Goal: Task Accomplishment & Management: Use online tool/utility

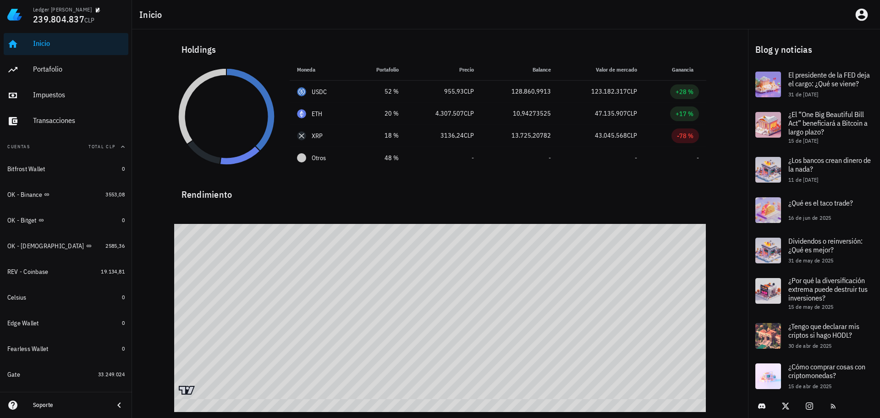
click at [501, 28] on div "Inicio" at bounding box center [506, 14] width 748 height 29
click at [194, 16] on div "Inicio" at bounding box center [506, 14] width 748 height 29
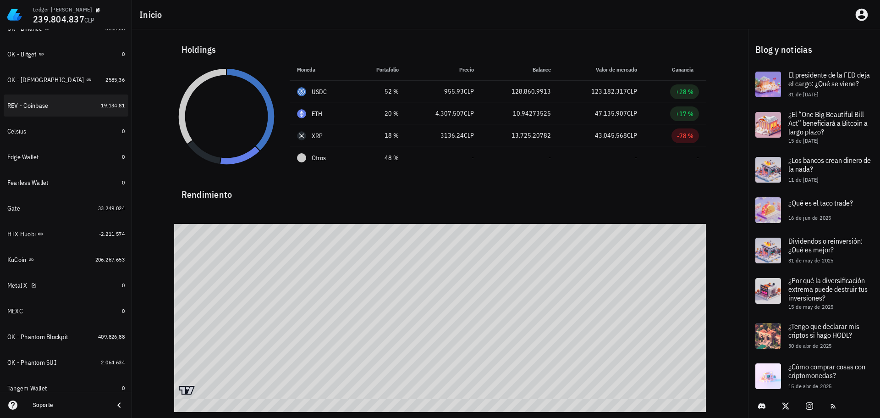
scroll to position [183, 0]
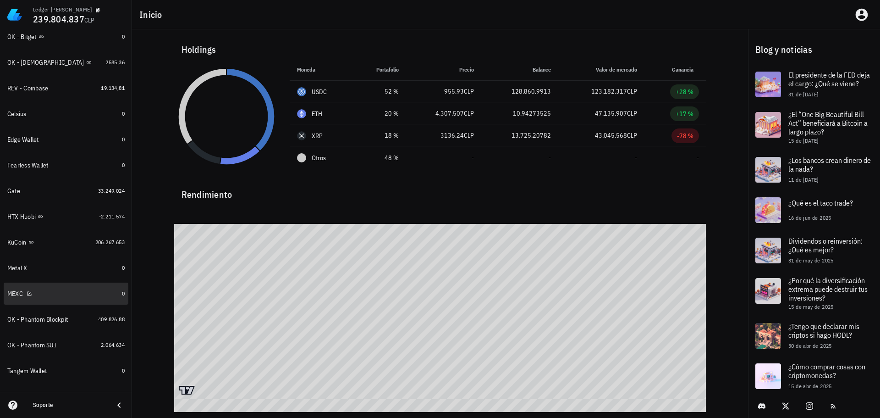
click at [81, 287] on div "MEXC" at bounding box center [62, 294] width 111 height 20
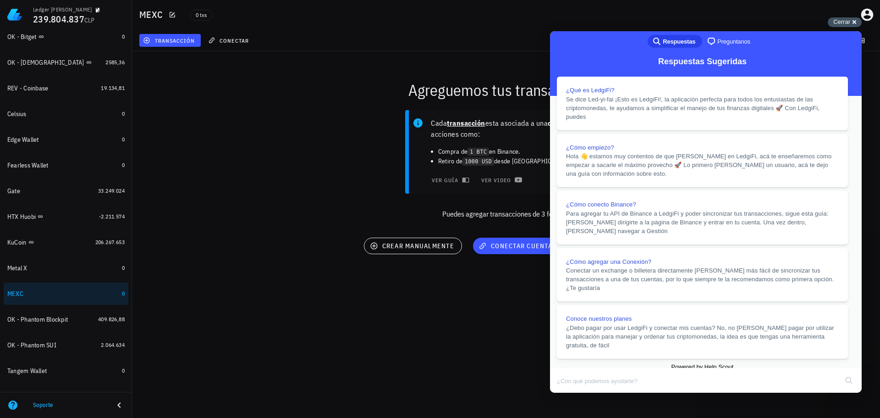
click at [840, 23] on span "Cerrar" at bounding box center [841, 21] width 17 height 7
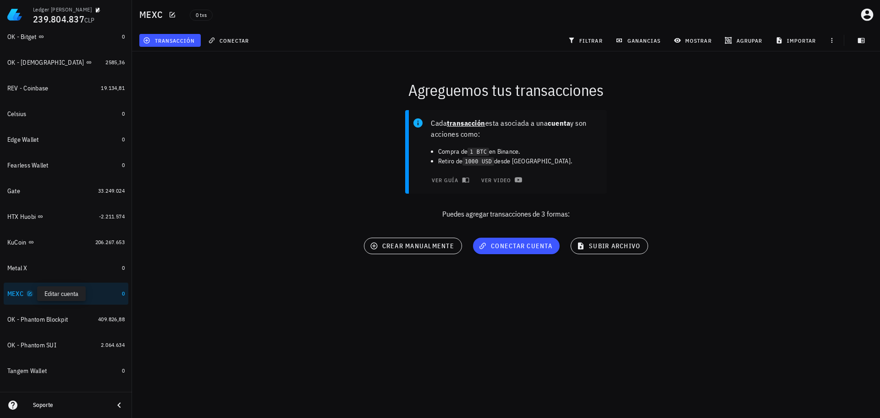
click at [29, 294] on icon "button" at bounding box center [30, 294] width 6 height 6
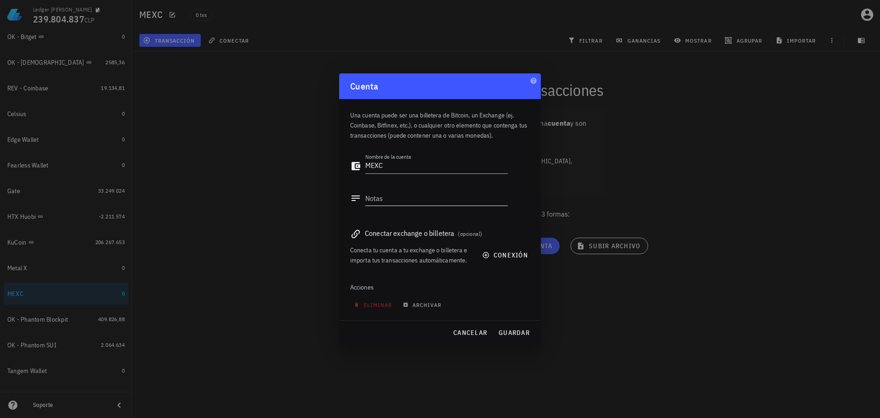
click at [377, 202] on textarea "Notas" at bounding box center [436, 198] width 143 height 15
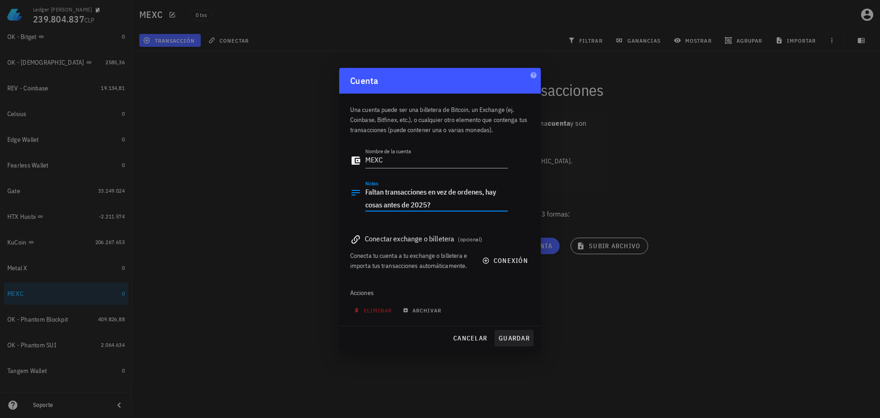
type textarea "Faltan transacciones en vez de ordenes, hay cosas antes de 2025?"
click at [519, 337] on span "guardar" at bounding box center [514, 338] width 32 height 8
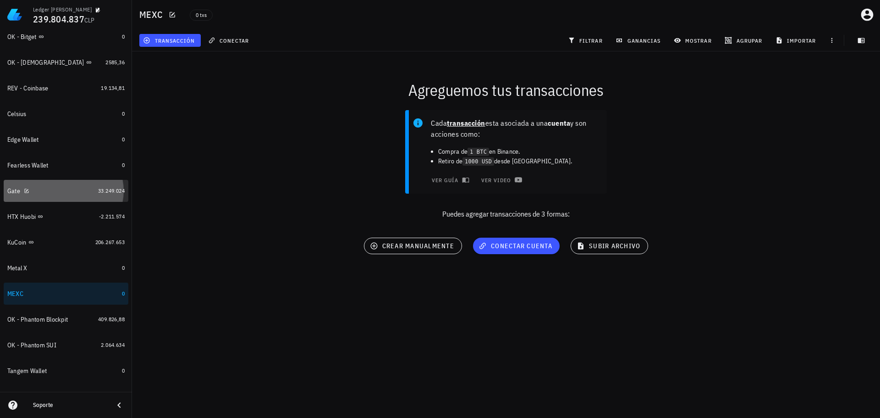
click at [64, 194] on div "Gate" at bounding box center [50, 191] width 87 height 9
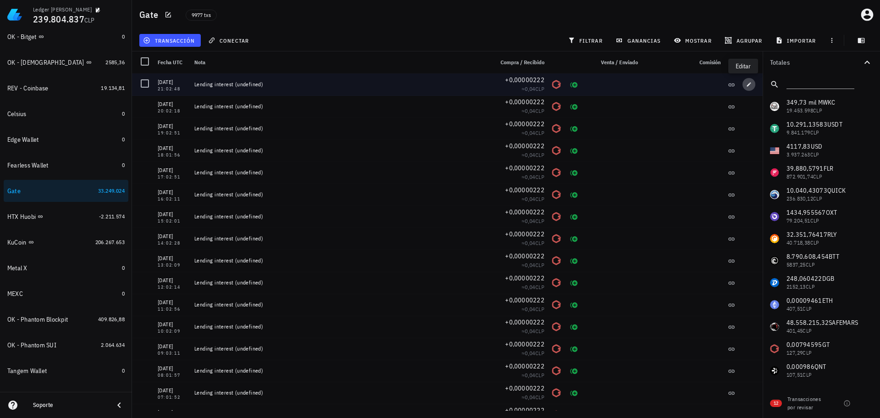
click at [744, 81] on button "button" at bounding box center [749, 84] width 13 height 13
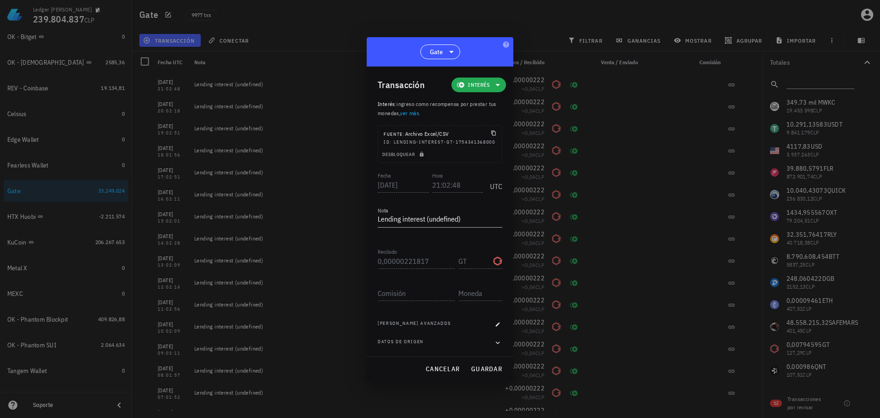
click at [482, 83] on span "Interés" at bounding box center [479, 84] width 22 height 9
click at [494, 123] on div "Ingreso" at bounding box center [493, 121] width 36 height 7
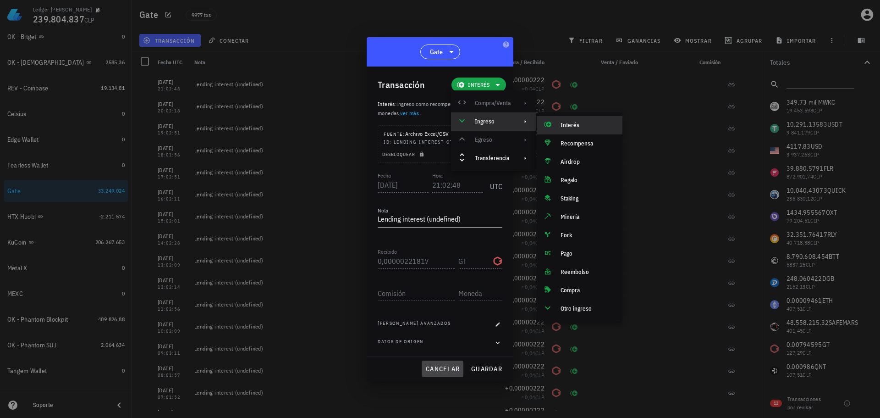
click at [444, 368] on span "cancelar" at bounding box center [442, 368] width 34 height 8
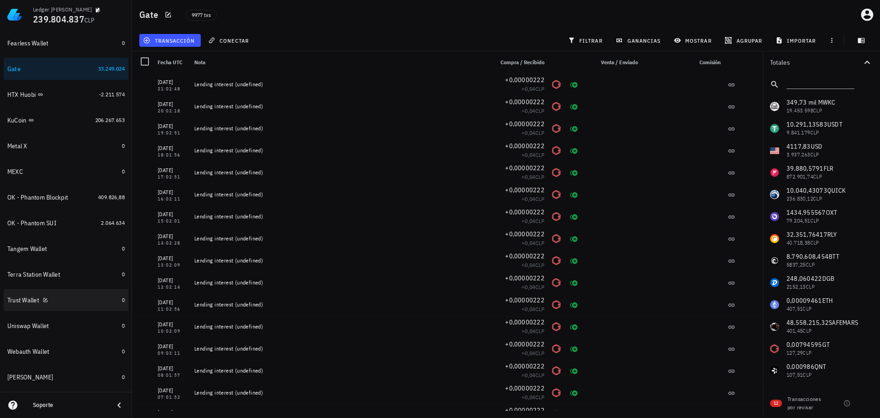
scroll to position [347, 0]
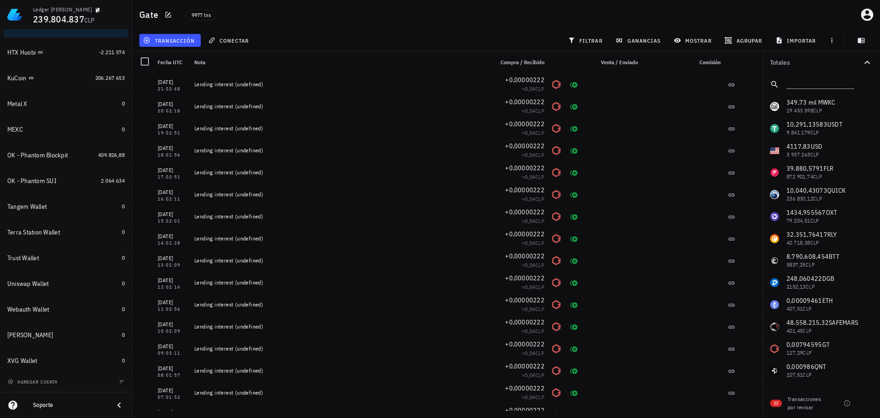
click at [30, 387] on div "agregar cuenta" at bounding box center [66, 381] width 132 height 20
click at [39, 383] on span "agregar cuenta" at bounding box center [34, 382] width 48 height 6
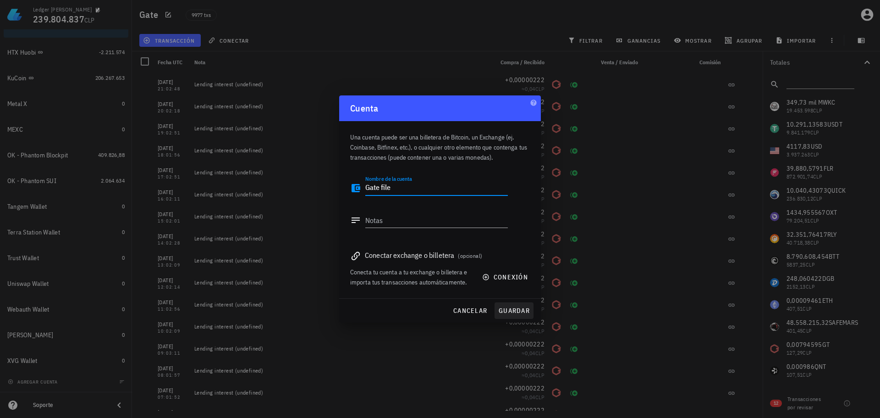
type textarea "Gate file"
click at [524, 314] on span "guardar" at bounding box center [514, 310] width 32 height 8
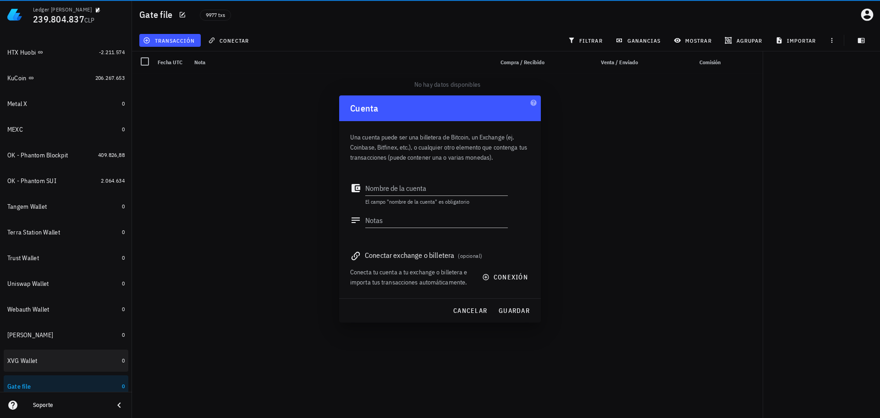
scroll to position [373, 0]
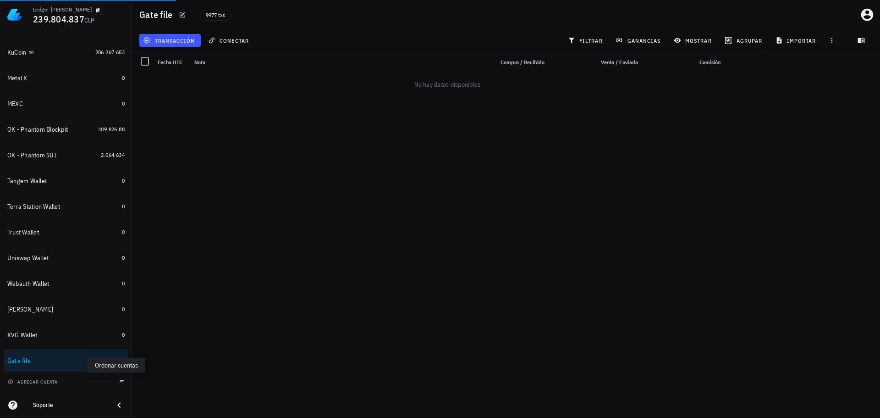
click at [119, 384] on icon "button" at bounding box center [122, 382] width 6 height 6
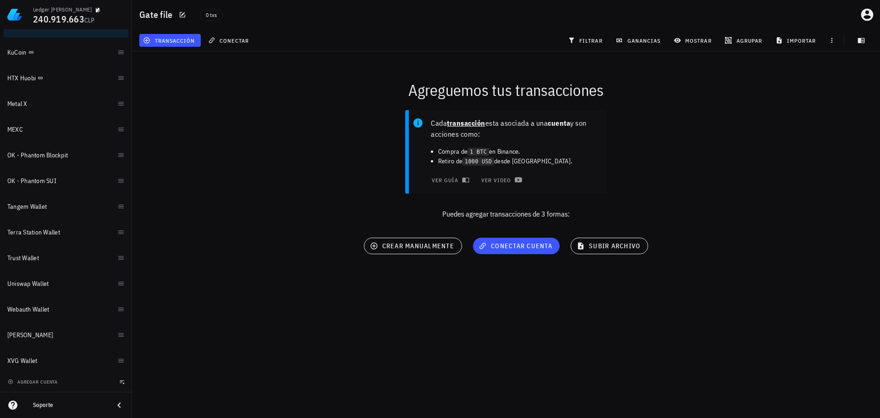
click at [119, 382] on icon "button" at bounding box center [122, 382] width 6 height 6
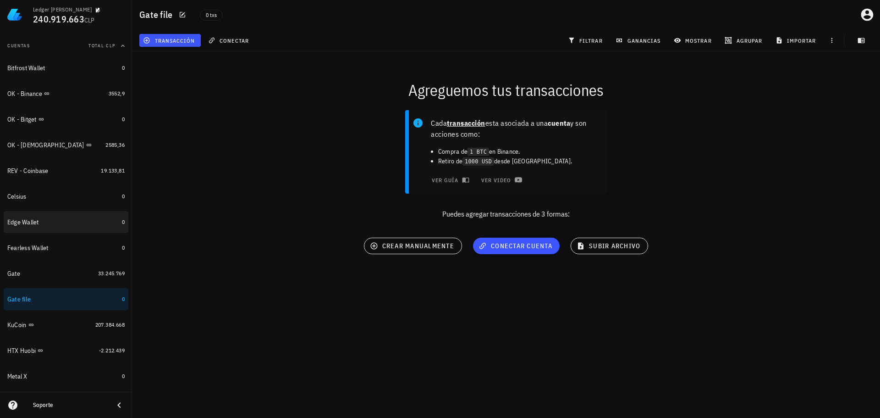
scroll to position [98, 0]
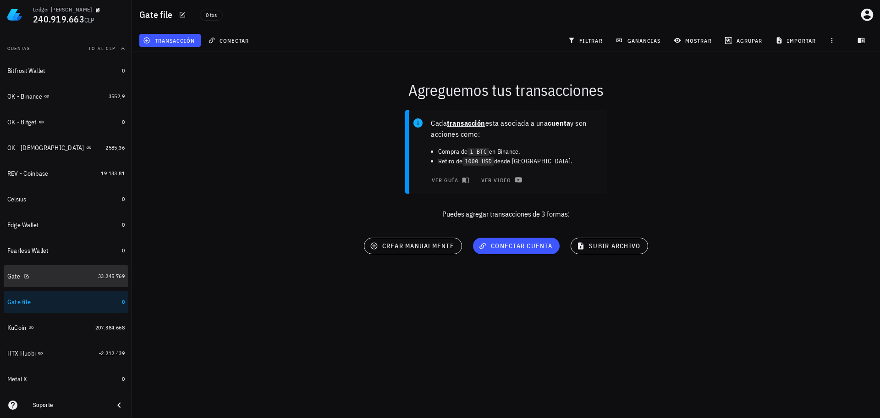
click at [55, 275] on div "Gate" at bounding box center [50, 276] width 87 height 9
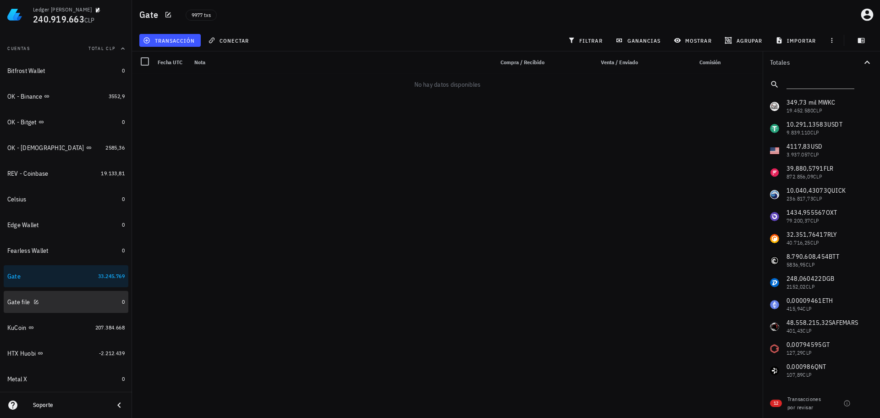
click at [65, 306] on div "Gate file" at bounding box center [62, 302] width 111 height 9
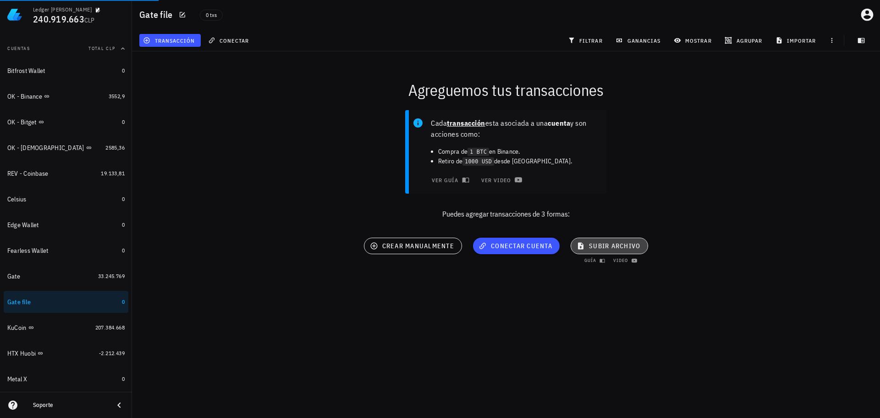
click at [592, 242] on span "subir archivo" at bounding box center [610, 246] width 62 height 8
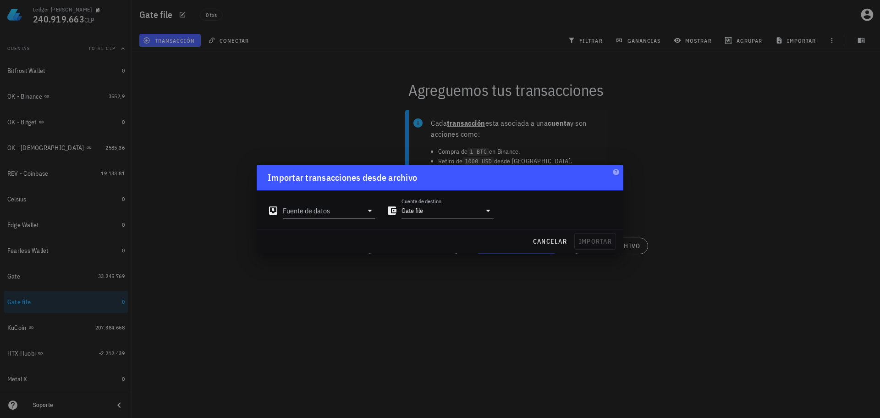
click at [332, 218] on div "Fuente de datos" at bounding box center [329, 210] width 93 height 15
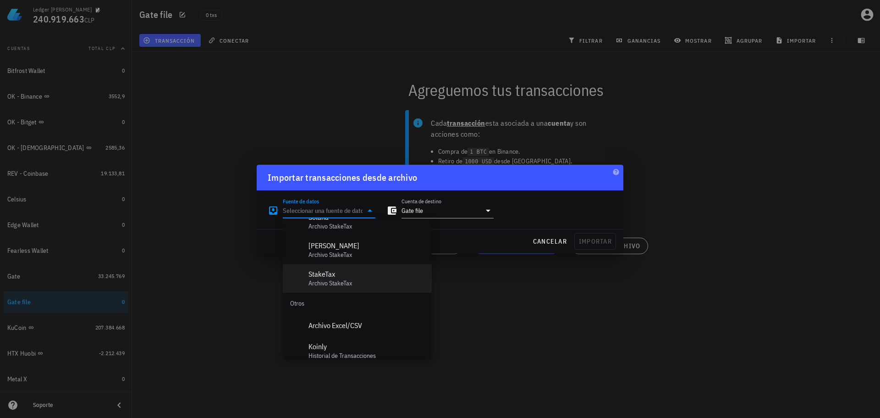
scroll to position [411, 0]
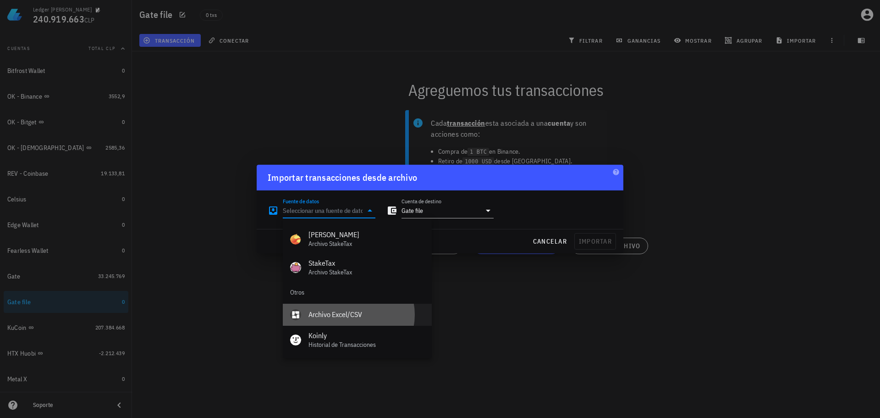
click at [336, 319] on div "Archivo Excel/CSV" at bounding box center [367, 314] width 116 height 20
type input "Archivo Excel/CSV"
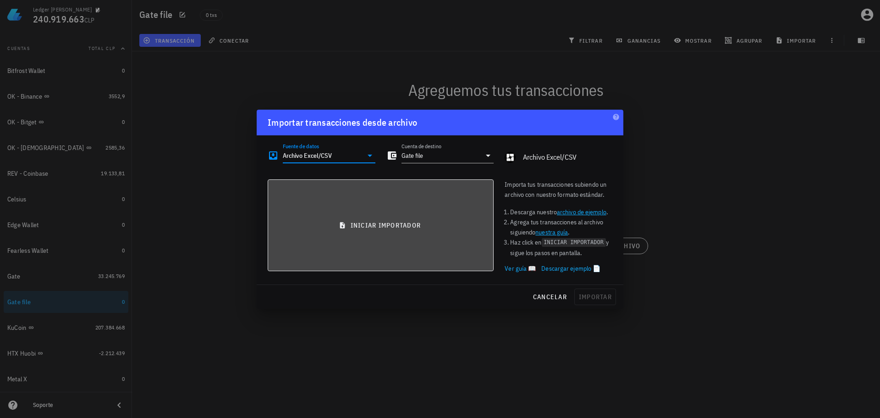
click at [386, 229] on button "iniciar importador" at bounding box center [381, 225] width 226 height 92
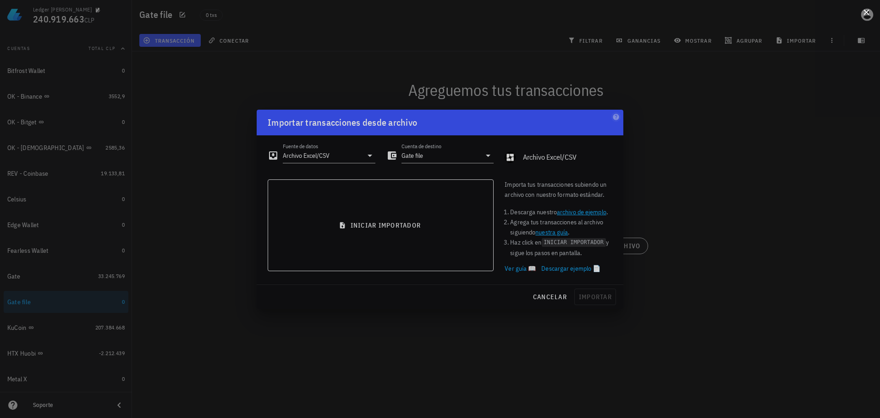
click at [870, 12] on button at bounding box center [866, 11] width 9 height 9
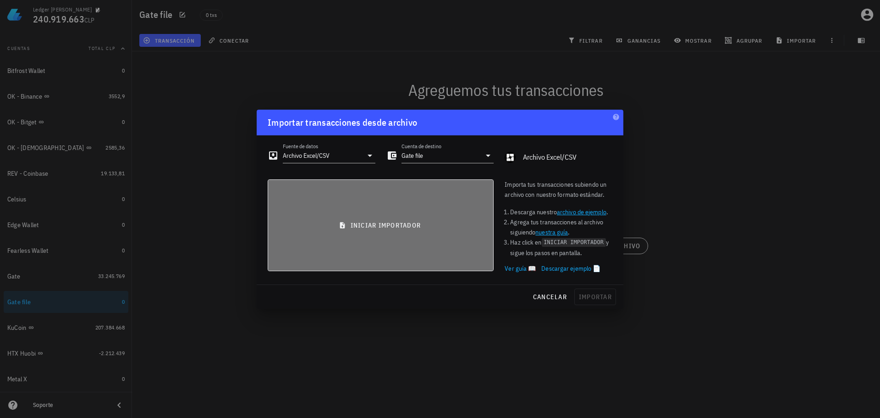
click at [378, 221] on span "iniciar importador" at bounding box center [381, 225] width 210 height 8
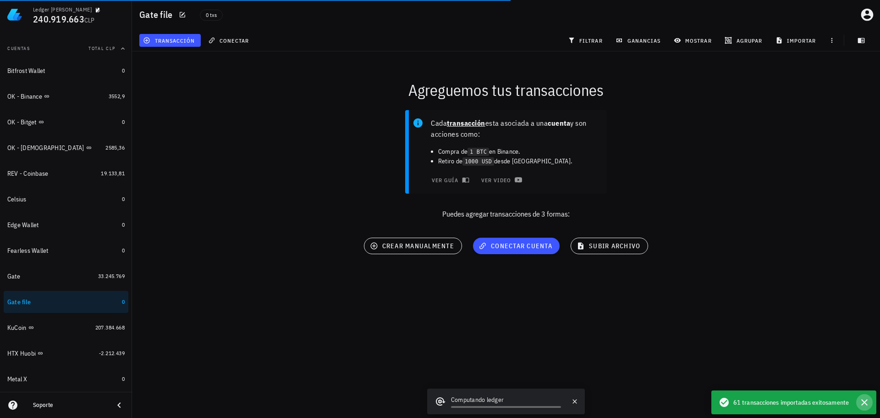
click at [863, 400] on icon "button" at bounding box center [864, 402] width 6 height 6
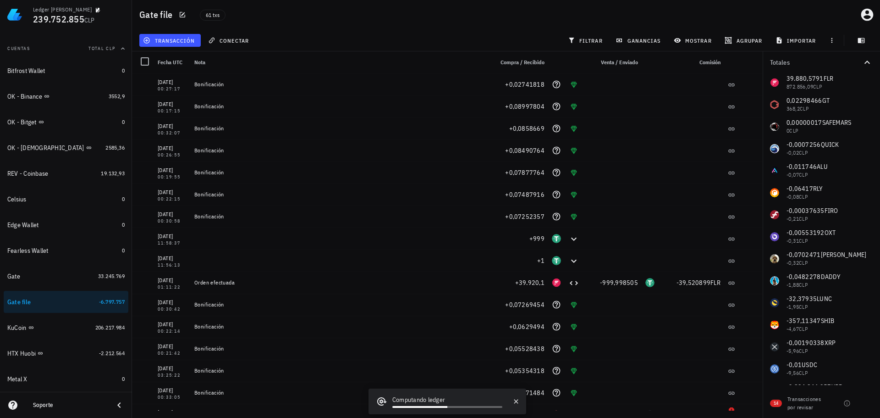
scroll to position [132, 0]
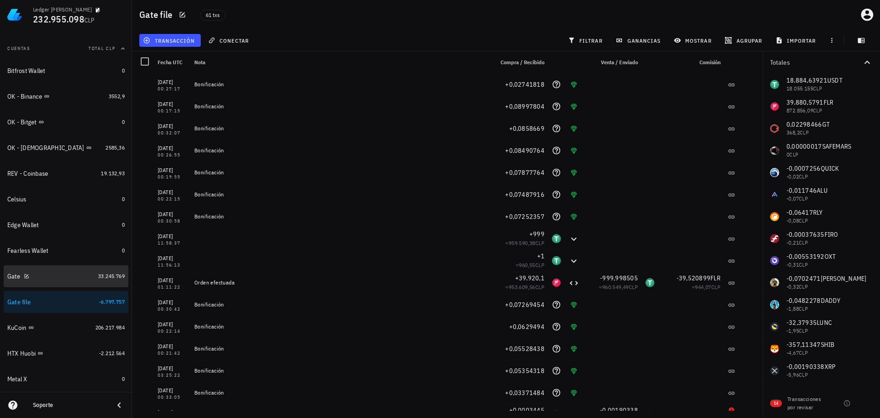
click at [71, 286] on div "Gate" at bounding box center [50, 276] width 87 height 20
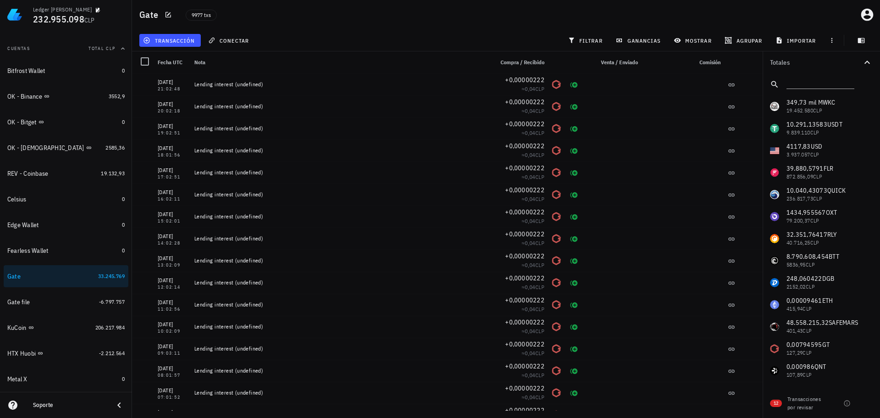
drag, startPoint x: 834, startPoint y: 262, endPoint x: 811, endPoint y: 114, distance: 149.8
drag, startPoint x: 831, startPoint y: 143, endPoint x: 823, endPoint y: 110, distance: 33.9
click at [818, 84] on input "text" at bounding box center [820, 83] width 66 height 12
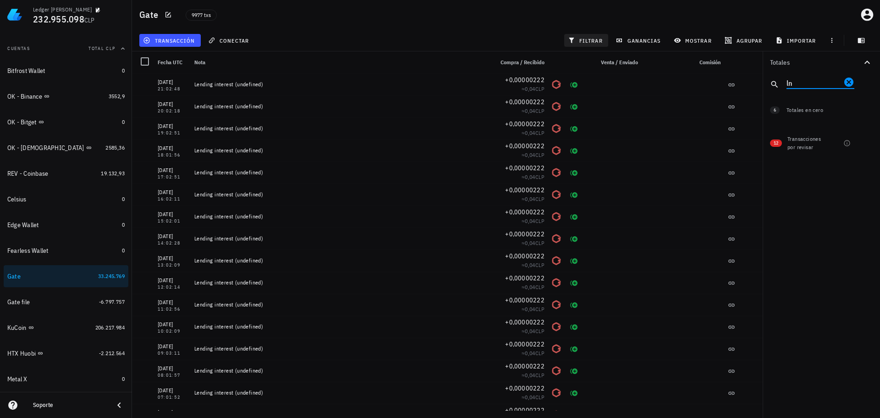
type input "ln"
click at [587, 39] on span "filtrar" at bounding box center [586, 40] width 33 height 7
click at [829, 82] on input "ln" at bounding box center [814, 83] width 55 height 12
click at [847, 82] on icon "Clear" at bounding box center [848, 81] width 9 height 9
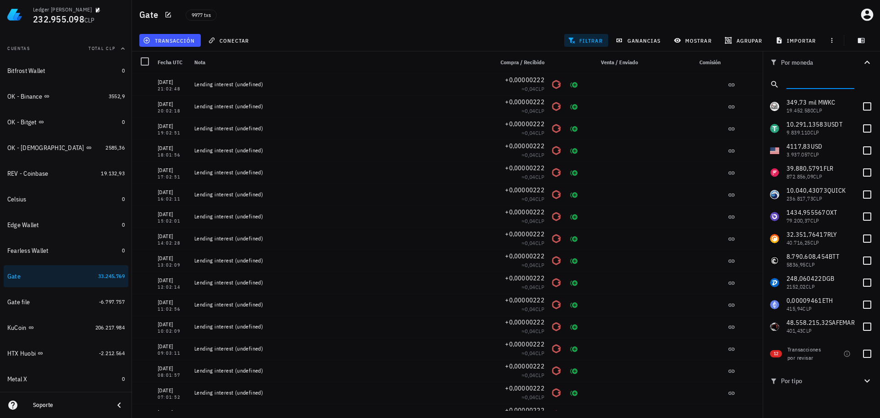
click at [837, 83] on input "text" at bounding box center [820, 83] width 66 height 12
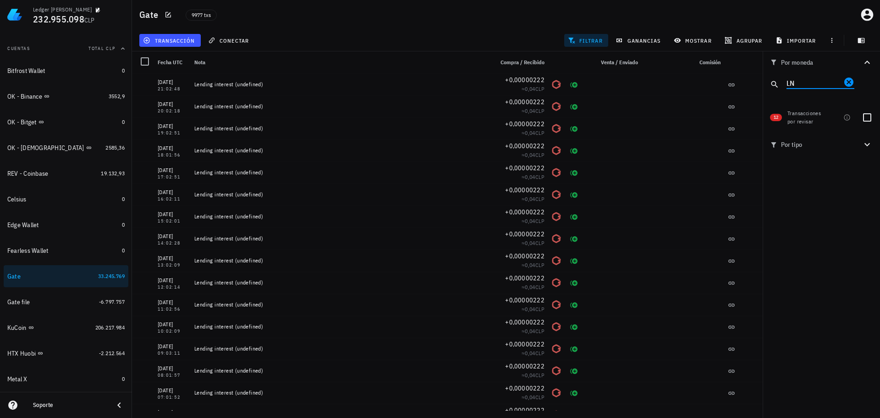
type input "L"
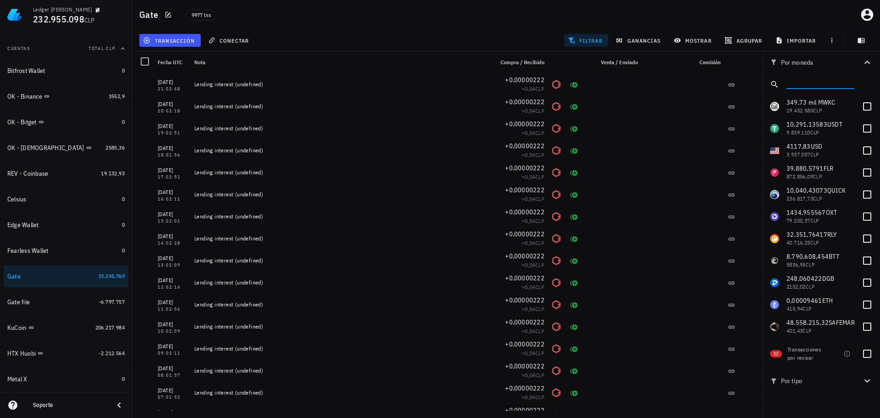
click at [586, 41] on span "filtrar" at bounding box center [586, 40] width 33 height 7
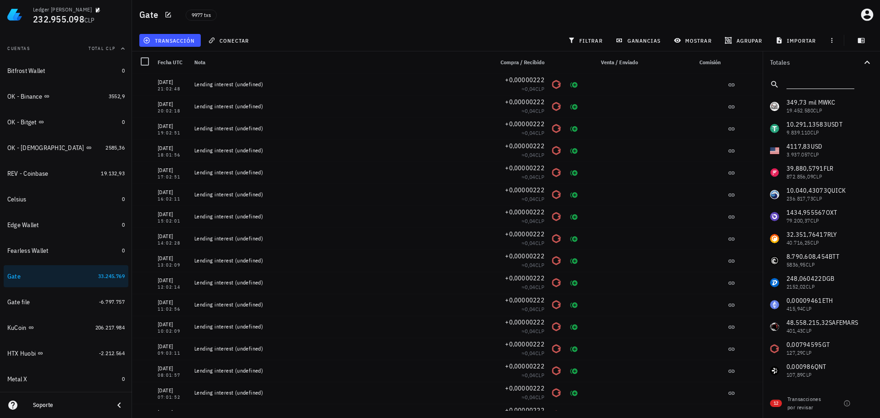
click at [831, 85] on input "text" at bounding box center [820, 83] width 66 height 12
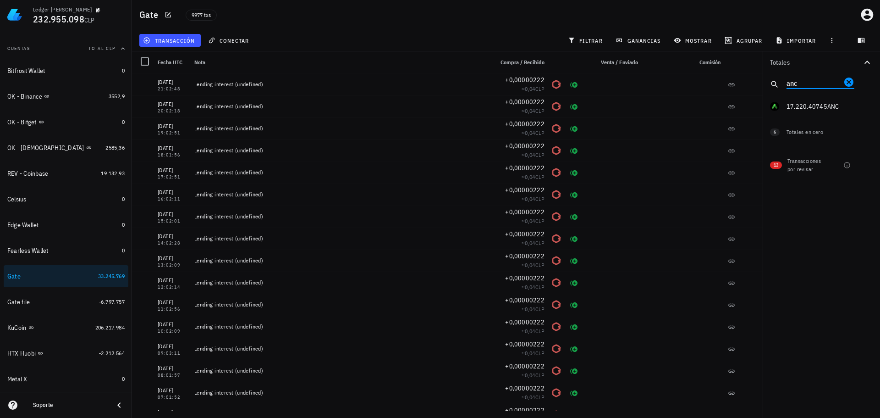
drag, startPoint x: 817, startPoint y: 85, endPoint x: 730, endPoint y: 74, distance: 87.3
click at [730, 75] on div "Gate 9977 txs transacción conectar filtrar ganancias mostrar agrupar importar T…" at bounding box center [440, 205] width 880 height 410
drag, startPoint x: 803, startPoint y: 88, endPoint x: 745, endPoint y: 85, distance: 57.4
click at [745, 85] on div "Gate 9977 txs transacción conectar filtrar ganancias mostrar agrupar importar T…" at bounding box center [440, 205] width 880 height 410
drag, startPoint x: 801, startPoint y: 83, endPoint x: 783, endPoint y: 82, distance: 17.9
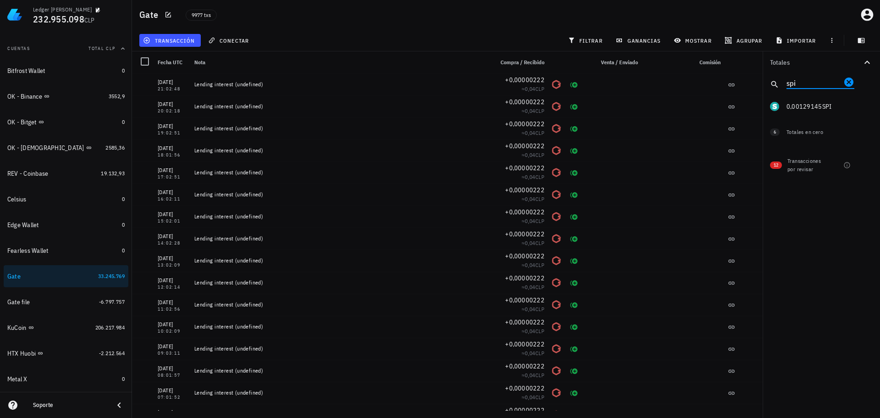
click at [784, 82] on div "spi" at bounding box center [821, 84] width 117 height 22
type input "ws"
click at [851, 81] on icon "Clear" at bounding box center [848, 82] width 11 height 11
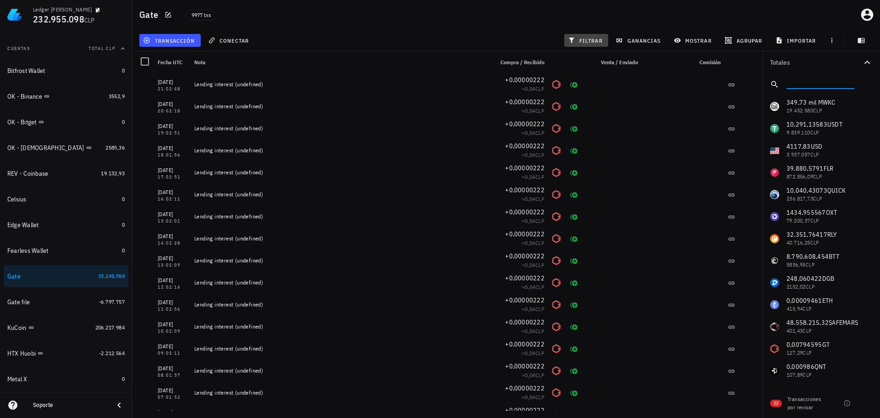
click at [584, 36] on button "filtrar" at bounding box center [586, 40] width 44 height 13
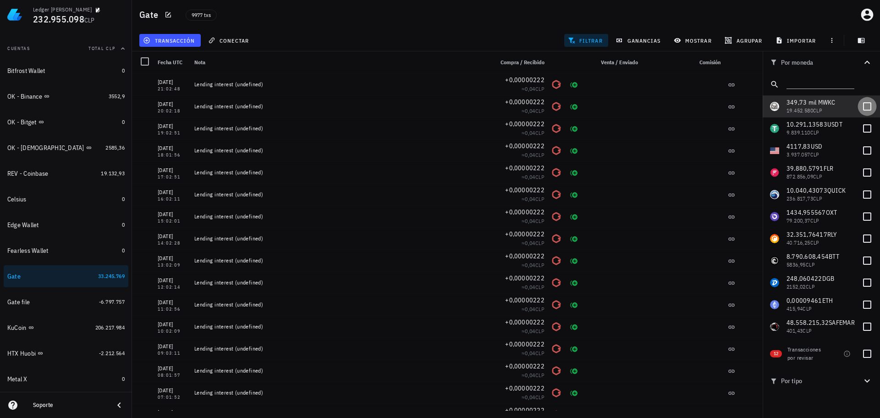
click at [862, 106] on div at bounding box center [868, 107] width 16 height 16
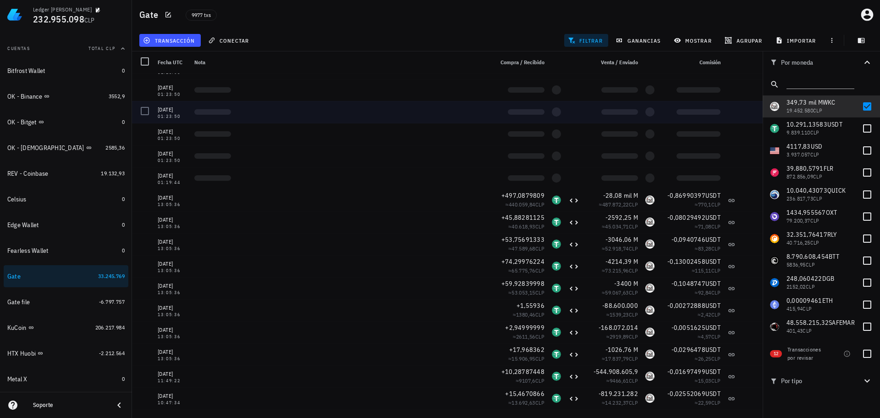
scroll to position [138, 0]
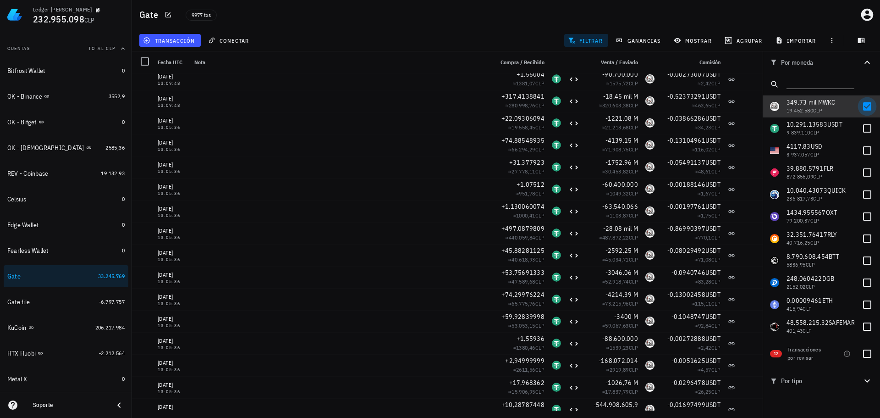
click at [861, 103] on div at bounding box center [868, 107] width 16 height 16
checkbox input "false"
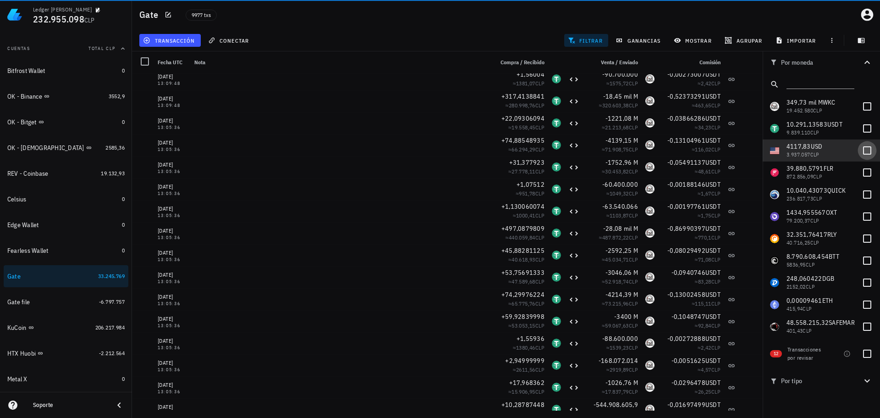
click at [865, 146] on div at bounding box center [868, 151] width 16 height 16
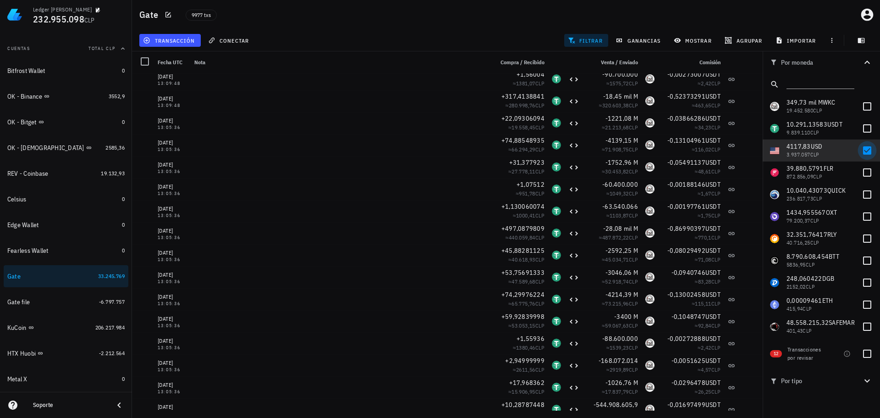
scroll to position [0, 0]
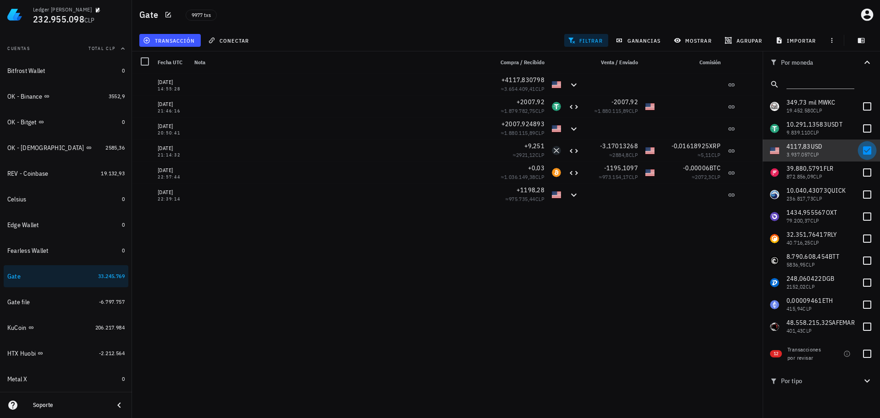
click at [861, 149] on div at bounding box center [868, 151] width 16 height 16
checkbox input "false"
click at [860, 124] on div at bounding box center [868, 129] width 16 height 16
checkbox input "true"
